Goal: Information Seeking & Learning: Learn about a topic

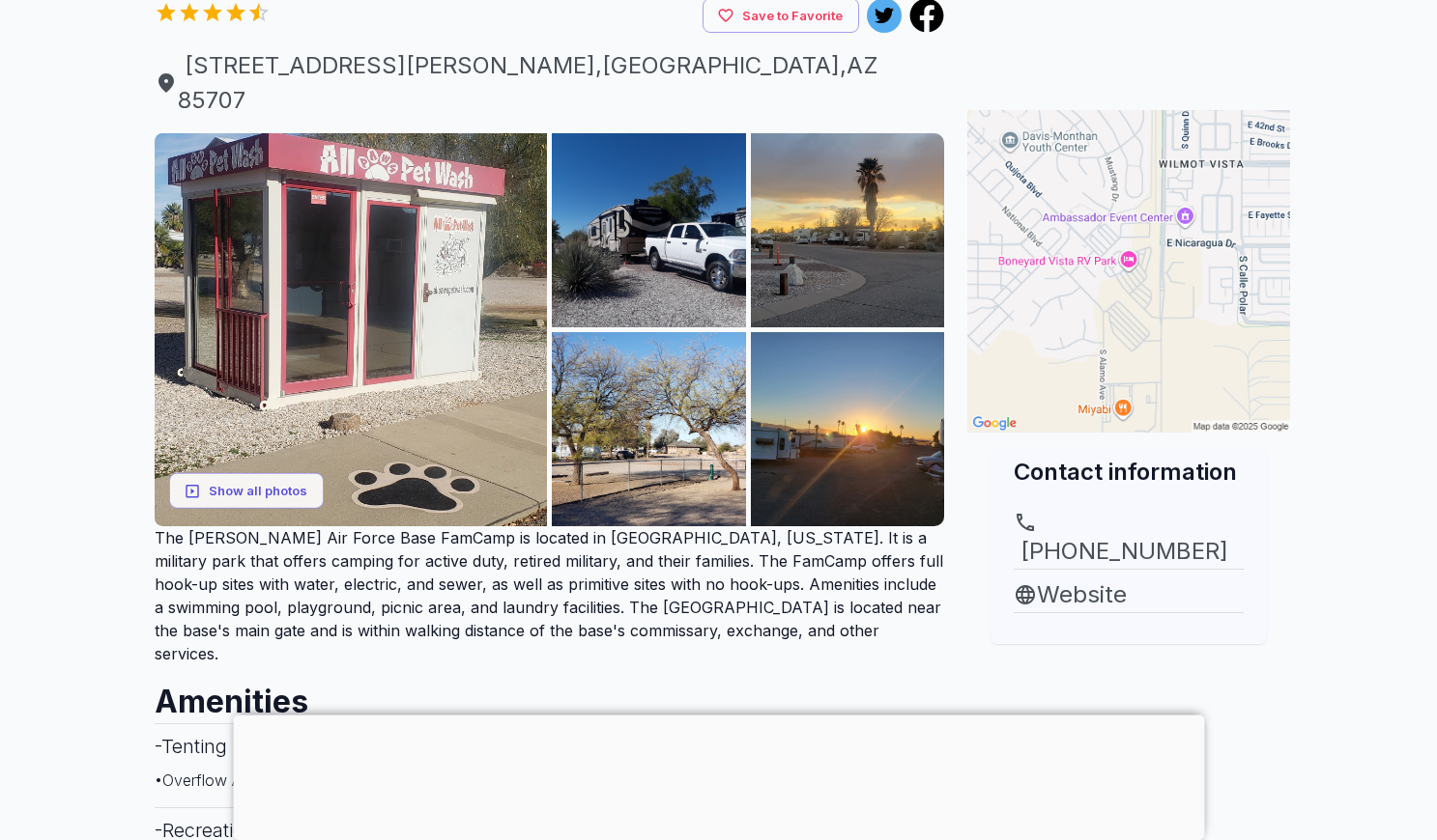
scroll to position [295, 0]
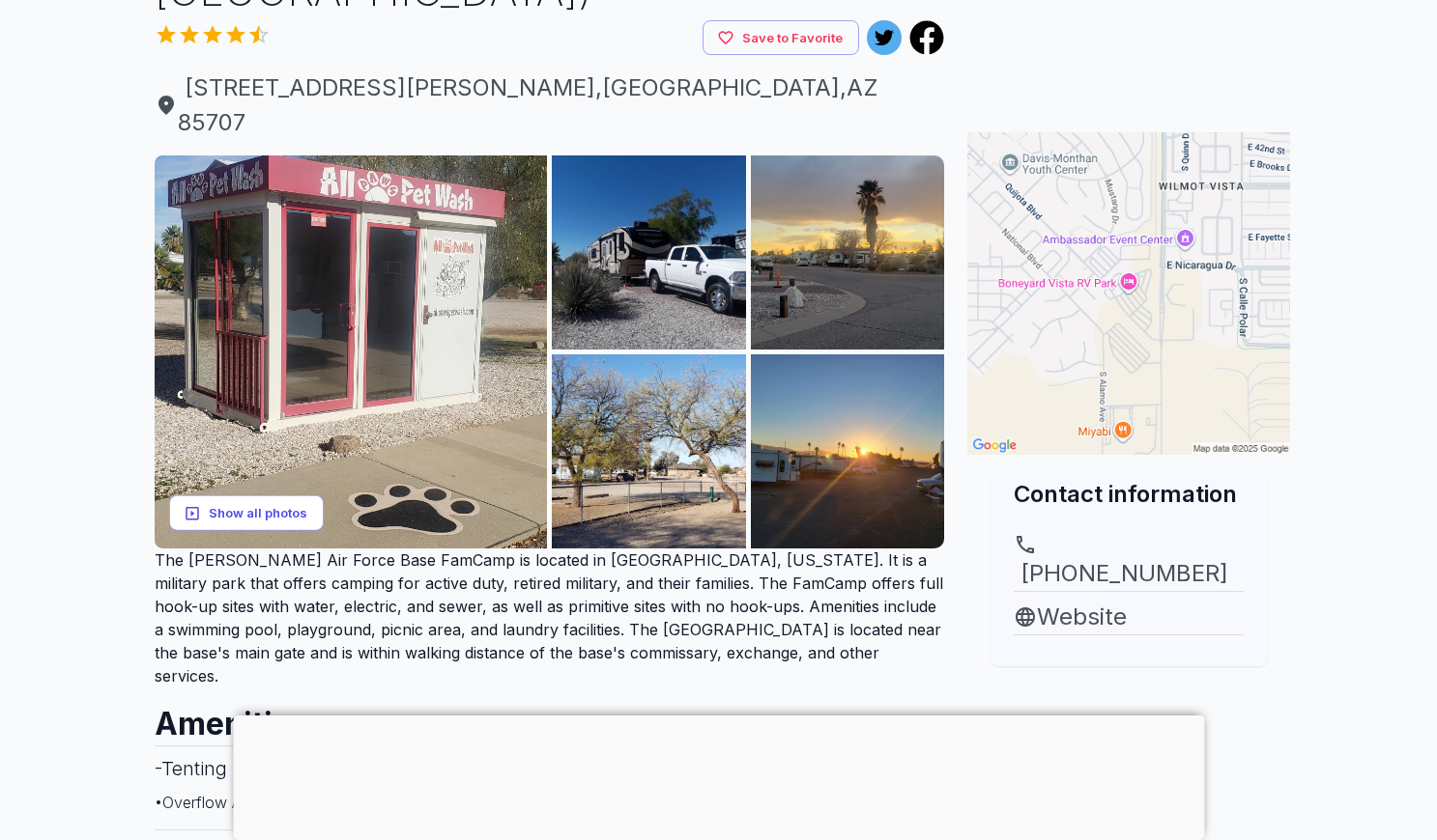
click at [233, 496] on button "Show all photos" at bounding box center [246, 513] width 155 height 36
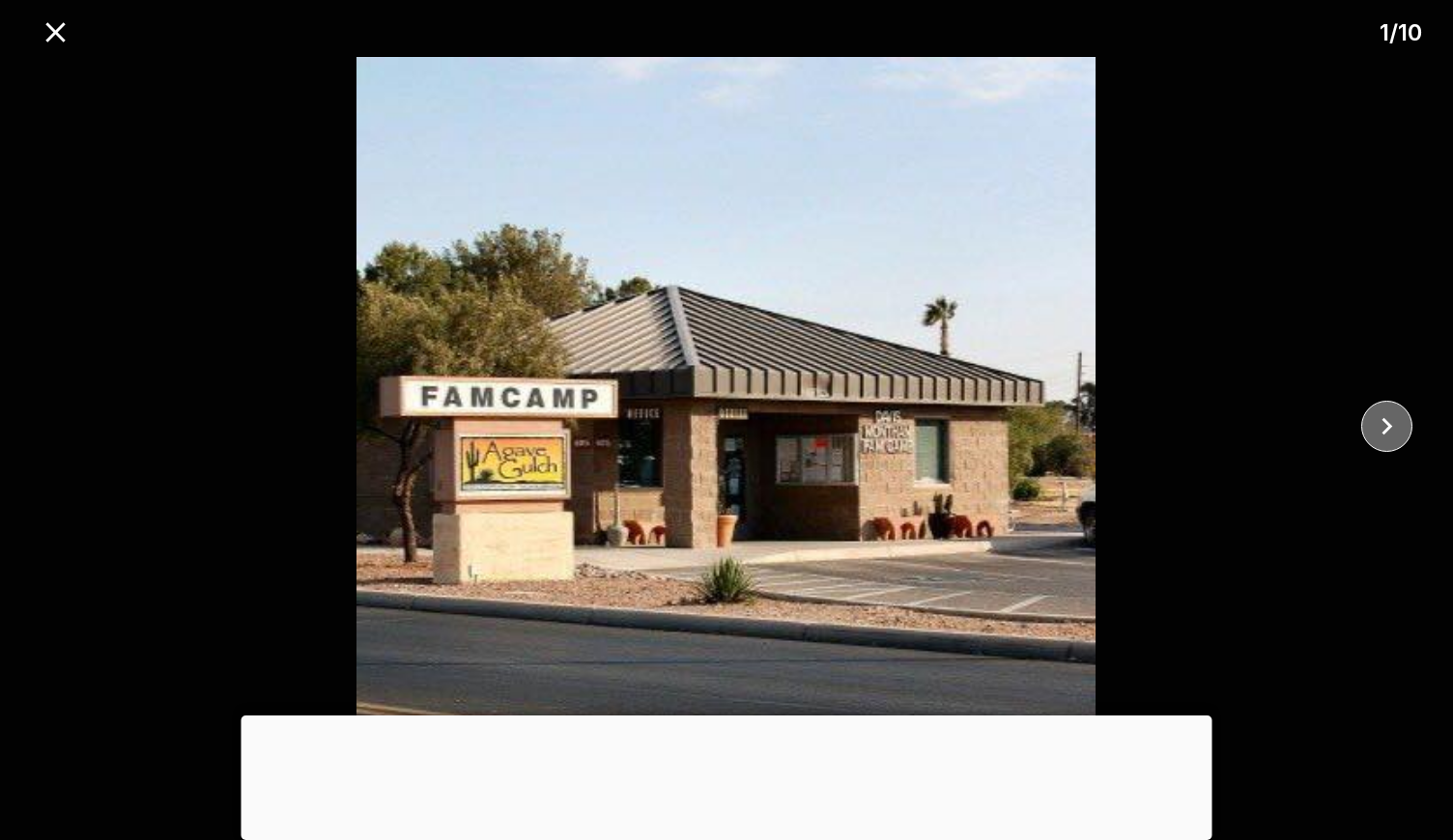
click at [1375, 426] on icon "close" at bounding box center [1387, 426] width 34 height 34
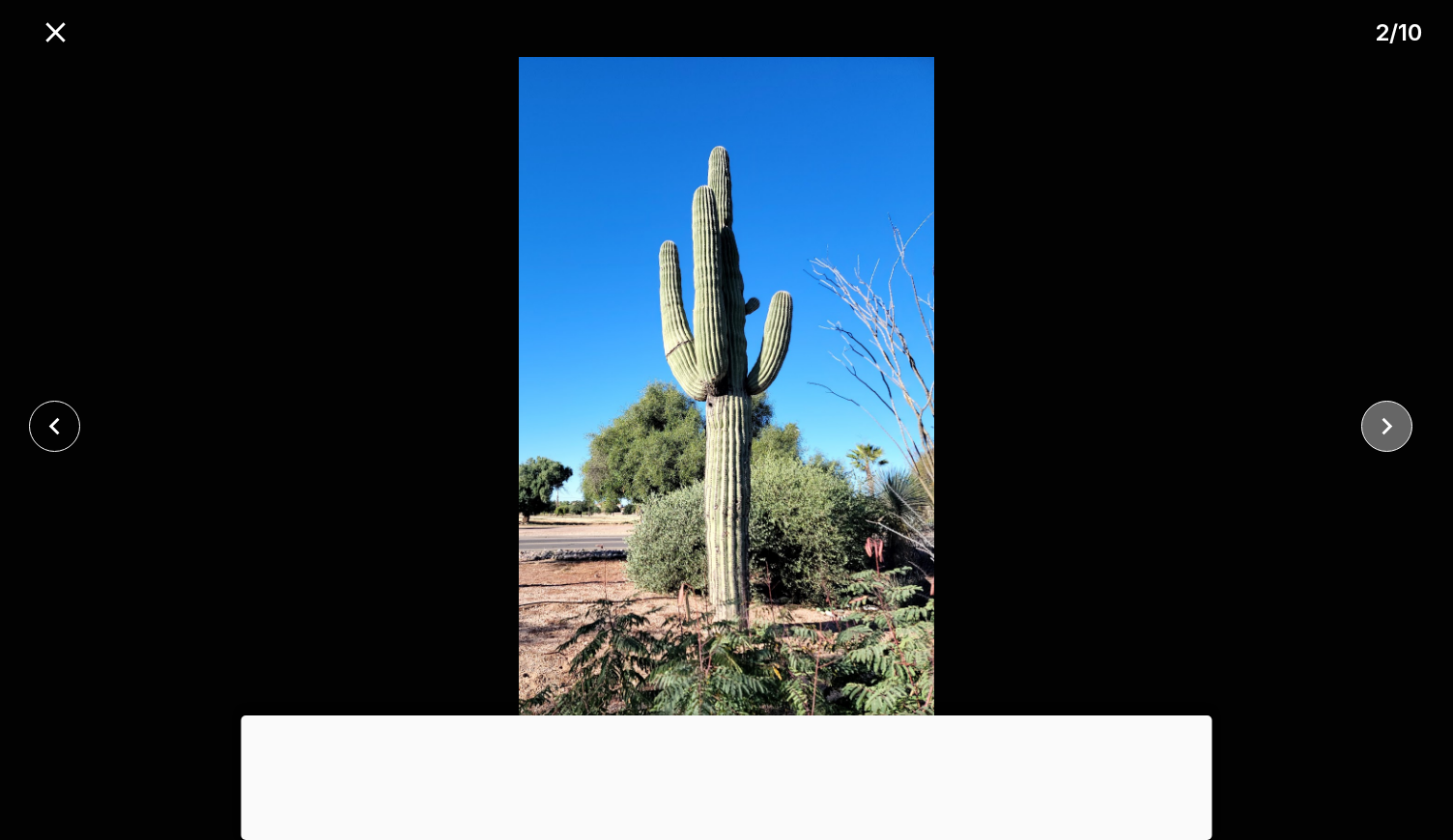
click at [1375, 426] on icon "close" at bounding box center [1387, 426] width 34 height 34
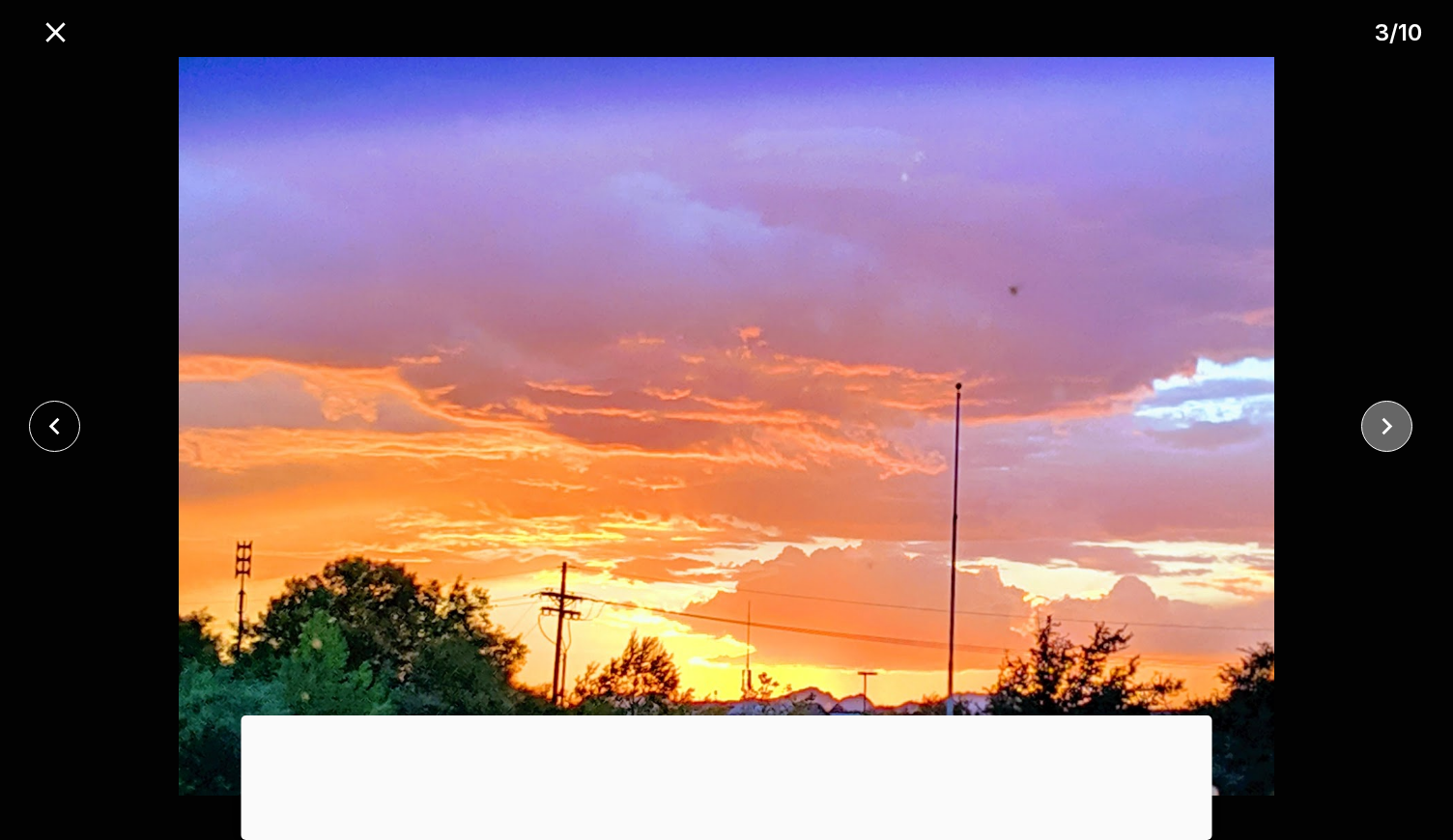
click at [1375, 426] on icon "close" at bounding box center [1387, 426] width 34 height 34
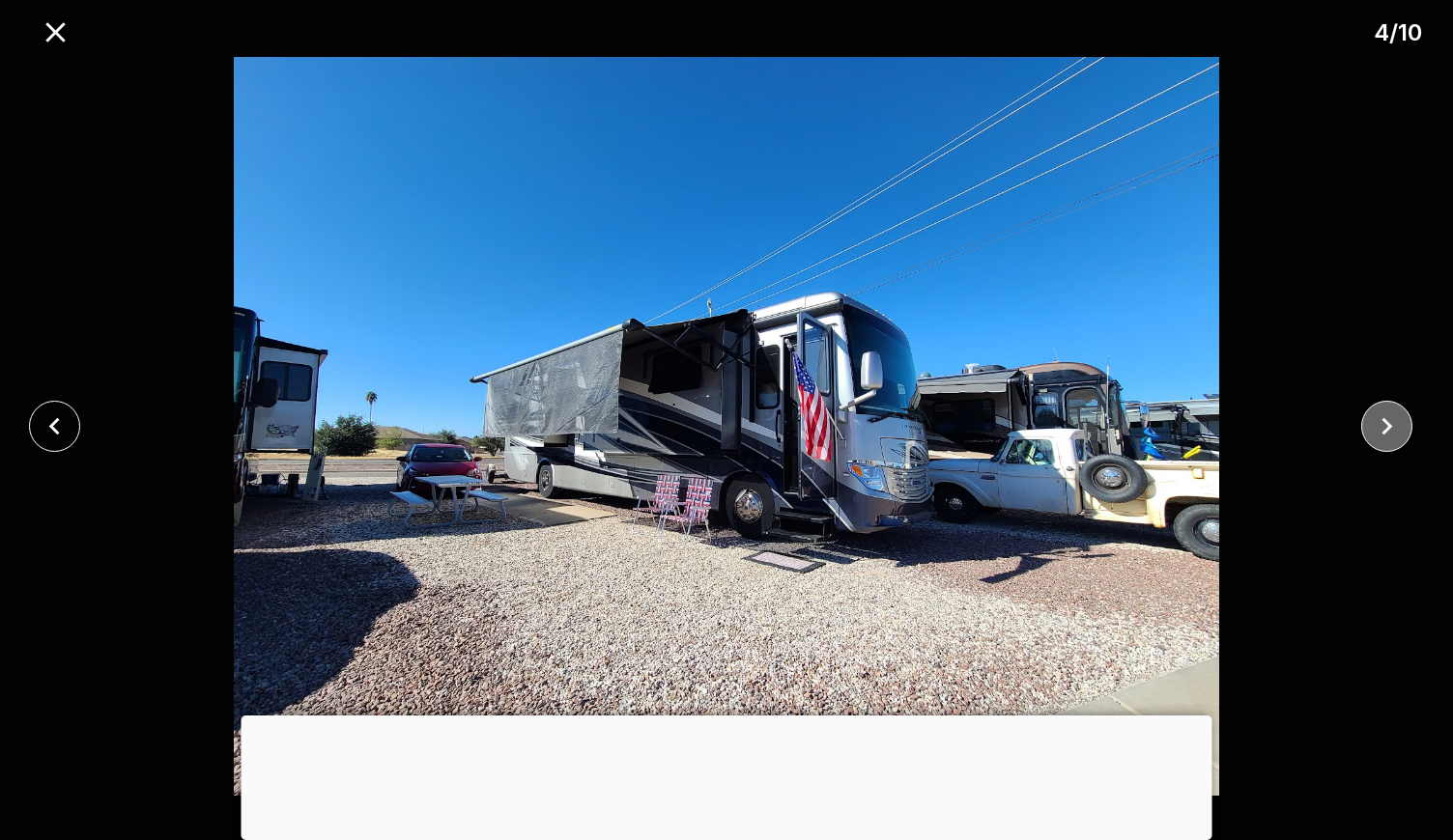
click at [1373, 426] on icon "close" at bounding box center [1387, 426] width 34 height 34
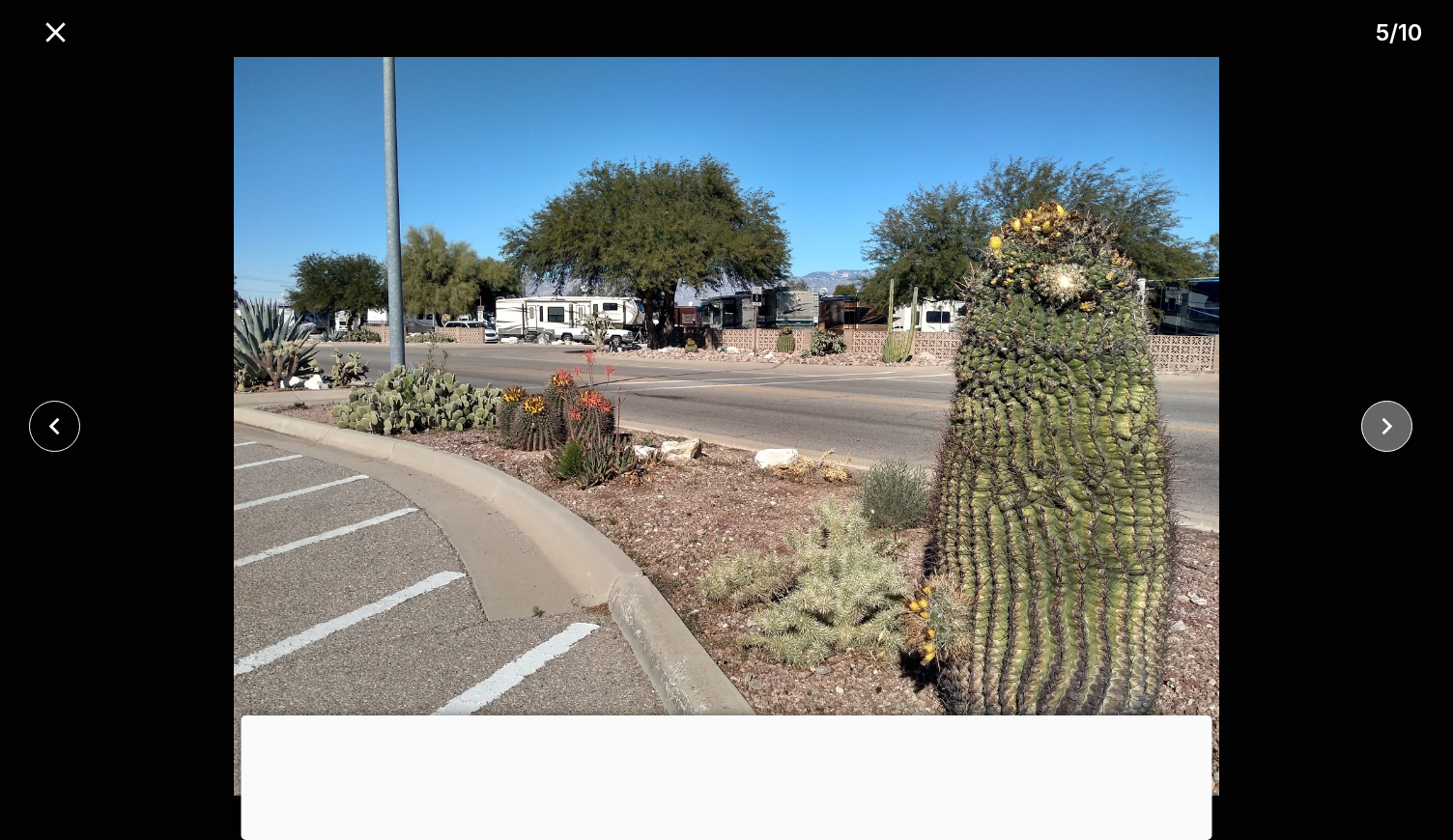
click at [1373, 426] on icon "close" at bounding box center [1387, 426] width 34 height 34
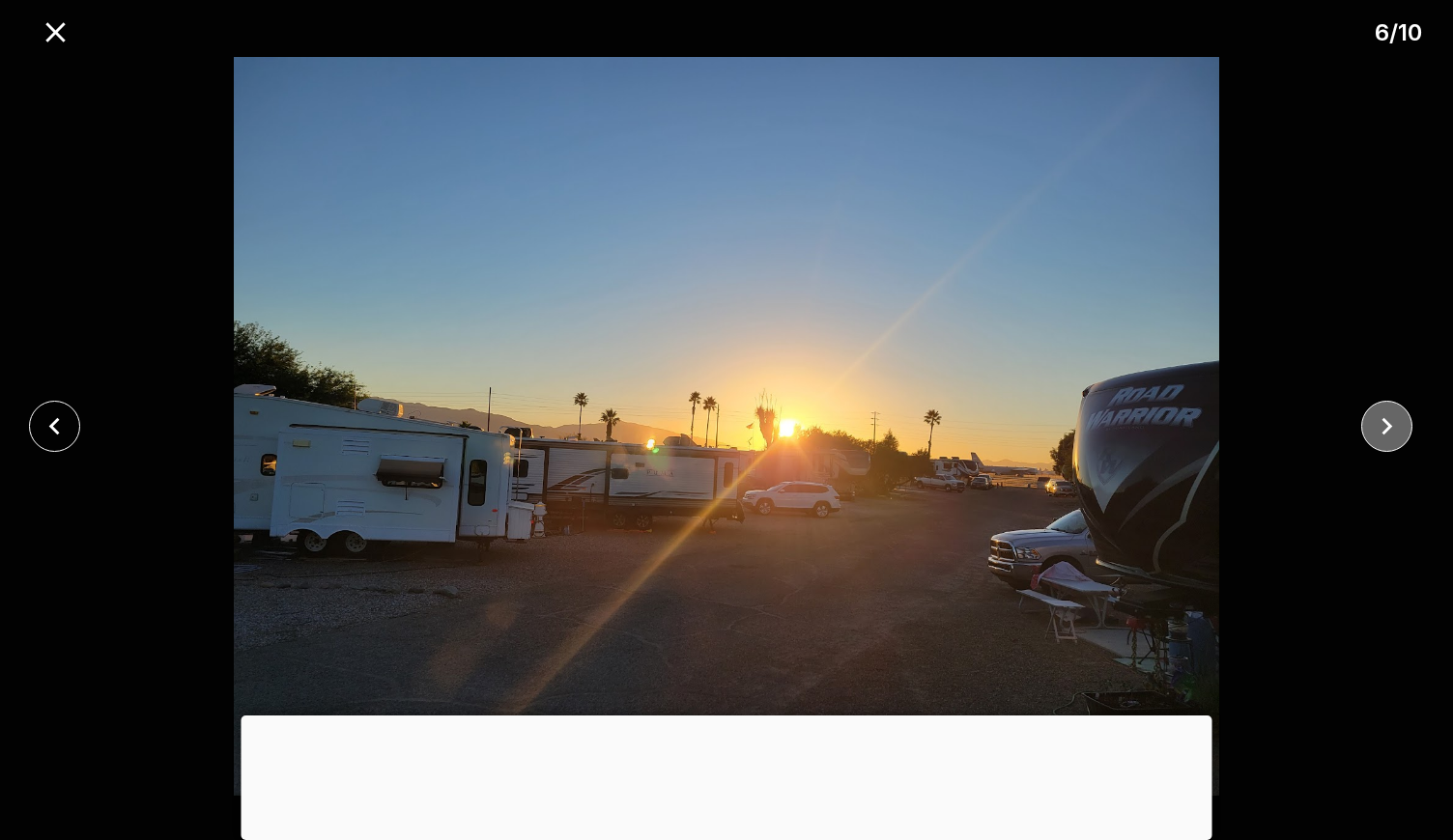
click at [1373, 426] on icon "close" at bounding box center [1387, 426] width 34 height 34
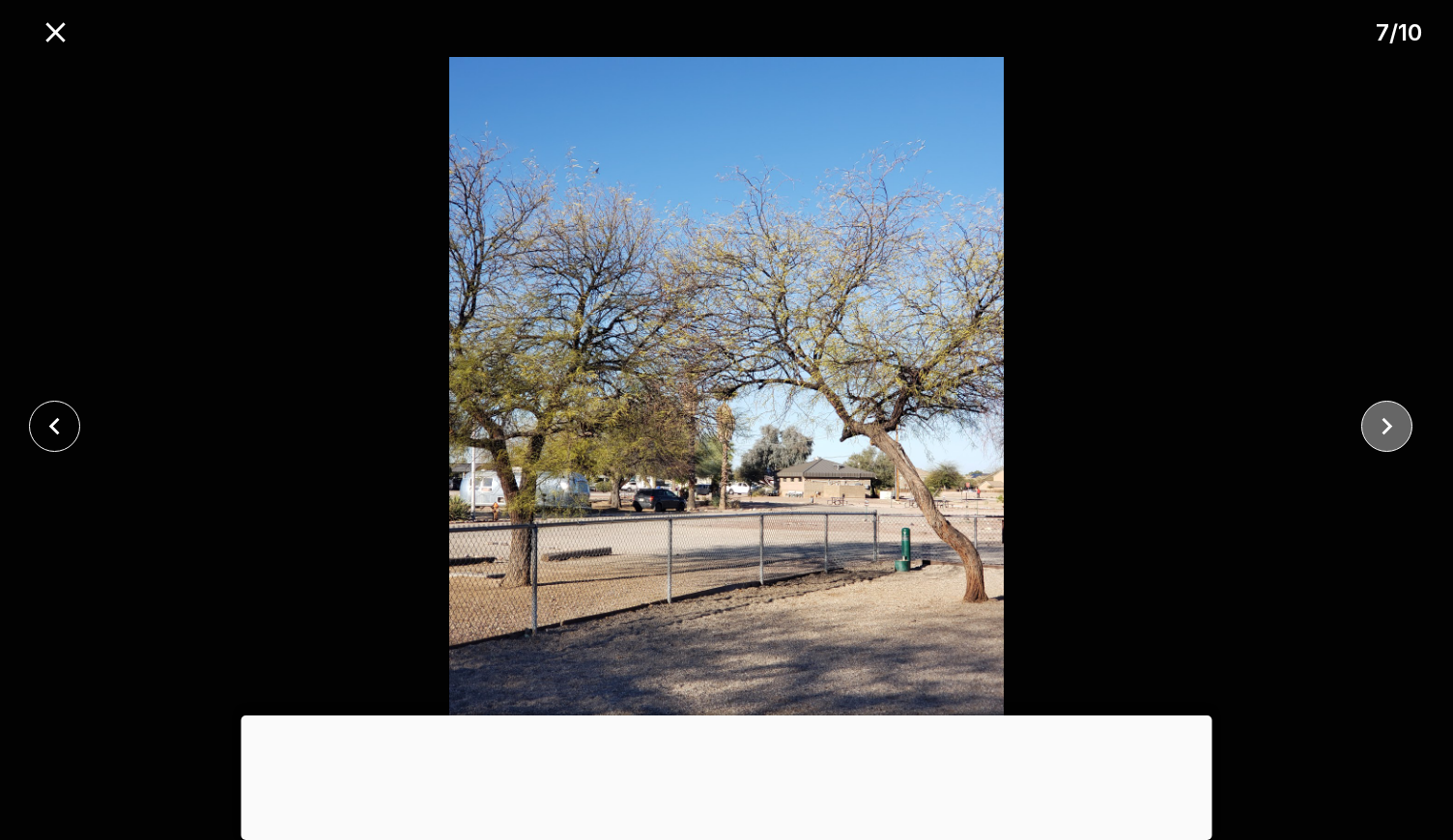
click at [1373, 426] on icon "close" at bounding box center [1387, 426] width 34 height 34
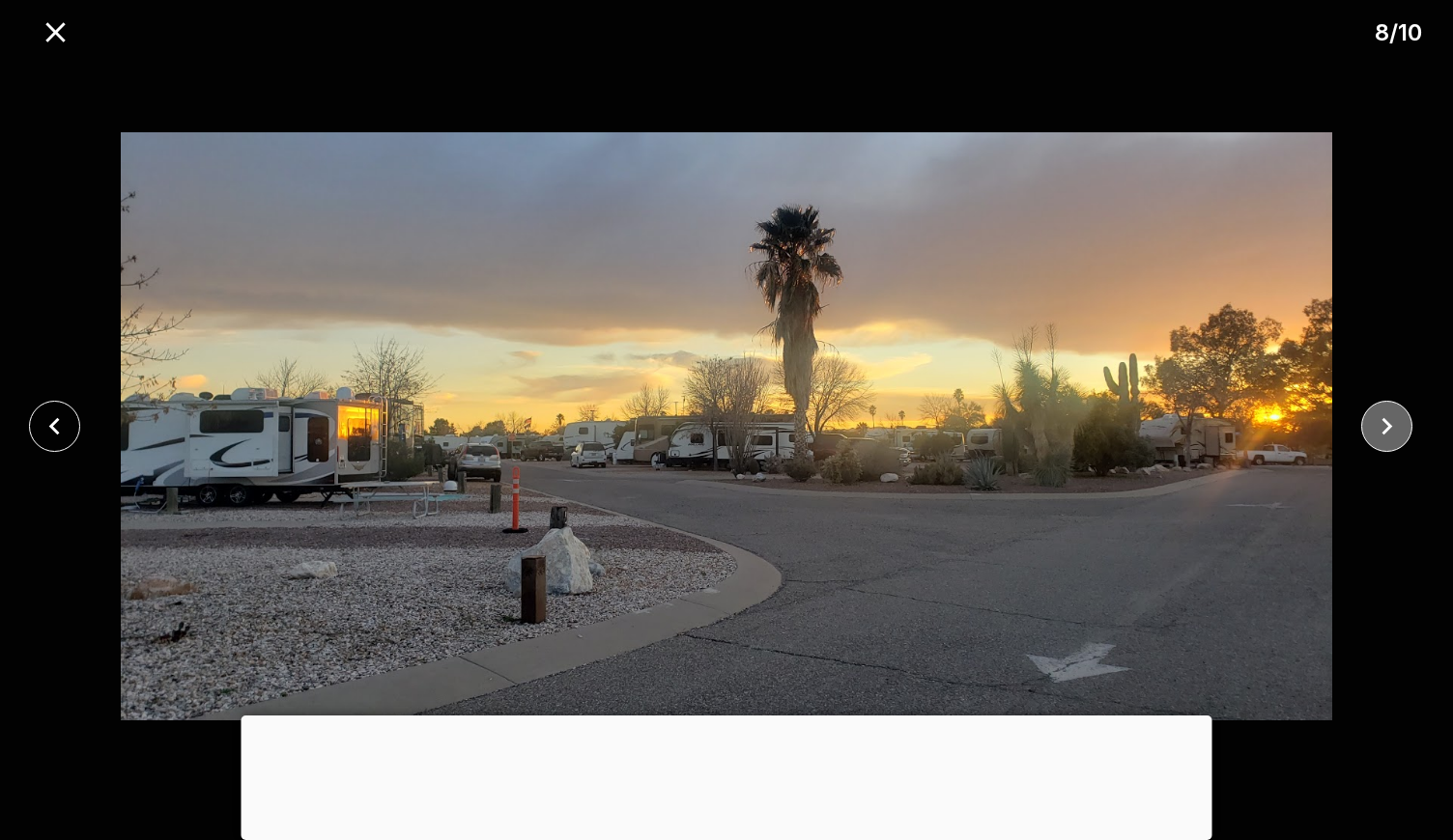
click at [1373, 427] on icon "close" at bounding box center [1387, 426] width 34 height 34
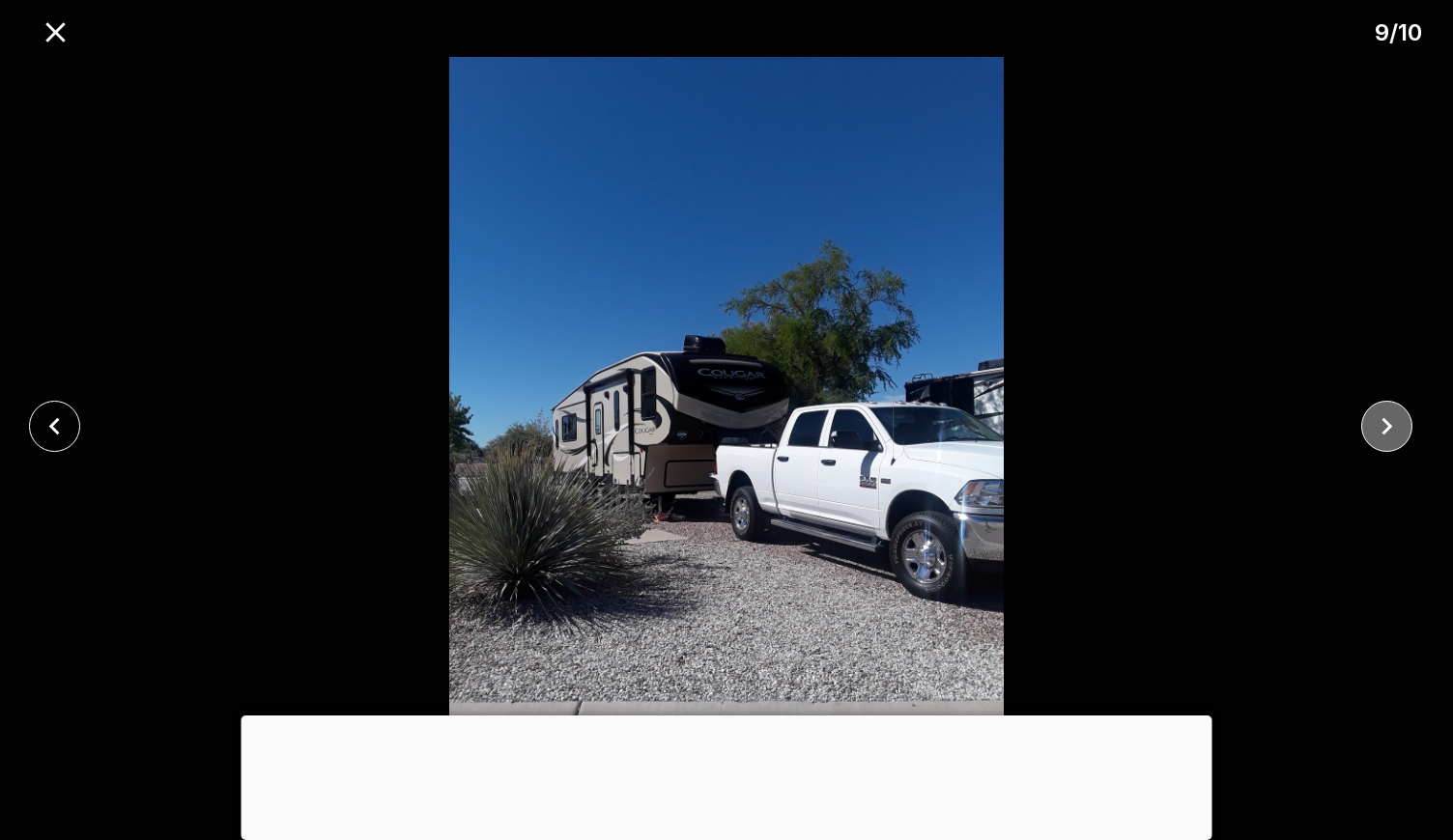
click at [1373, 427] on icon "close" at bounding box center [1387, 426] width 34 height 34
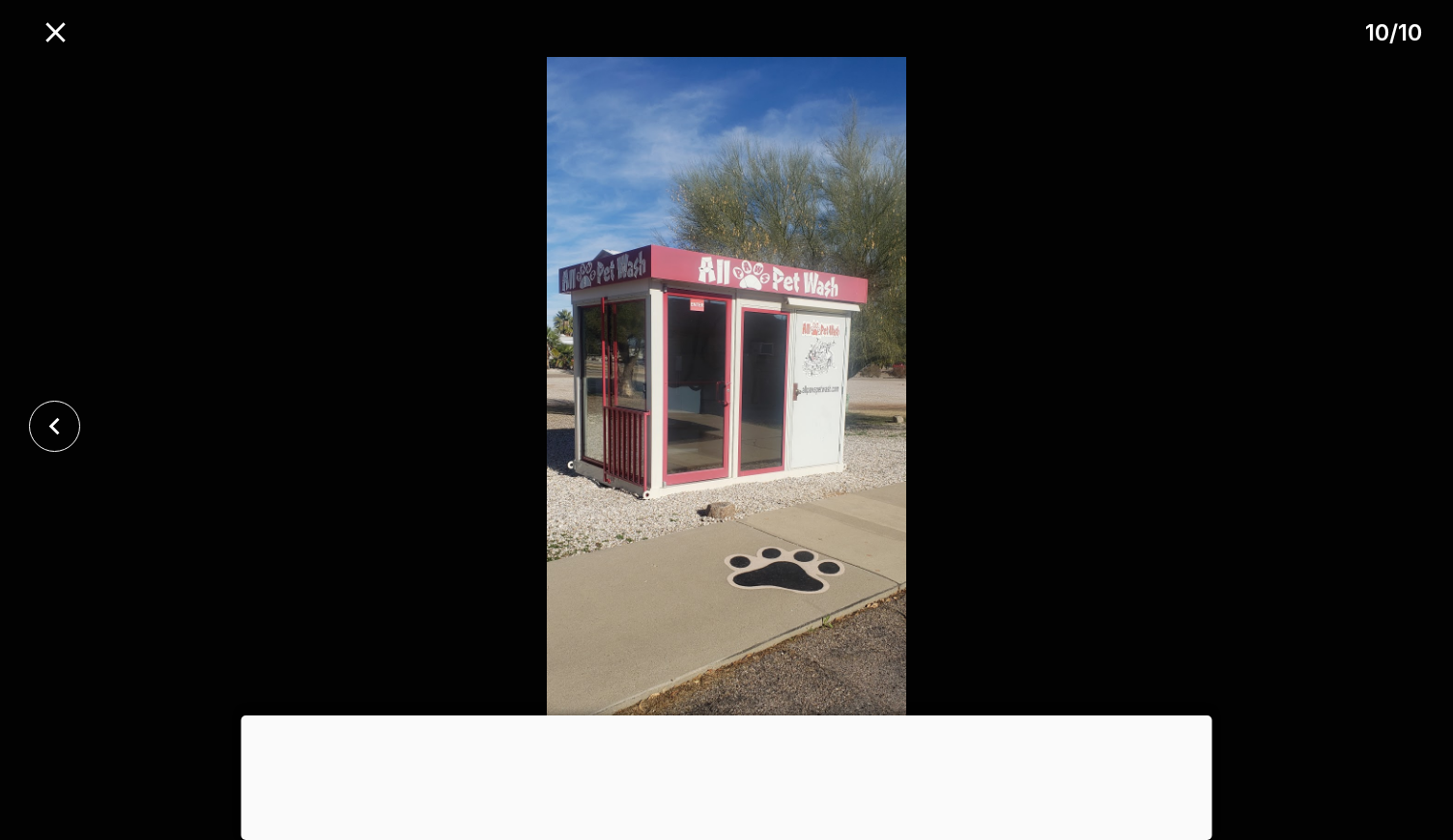
click at [1373, 427] on div at bounding box center [726, 426] width 1453 height 739
click at [64, 28] on icon "close" at bounding box center [55, 33] width 34 height 34
